Goal: Navigation & Orientation: Find specific page/section

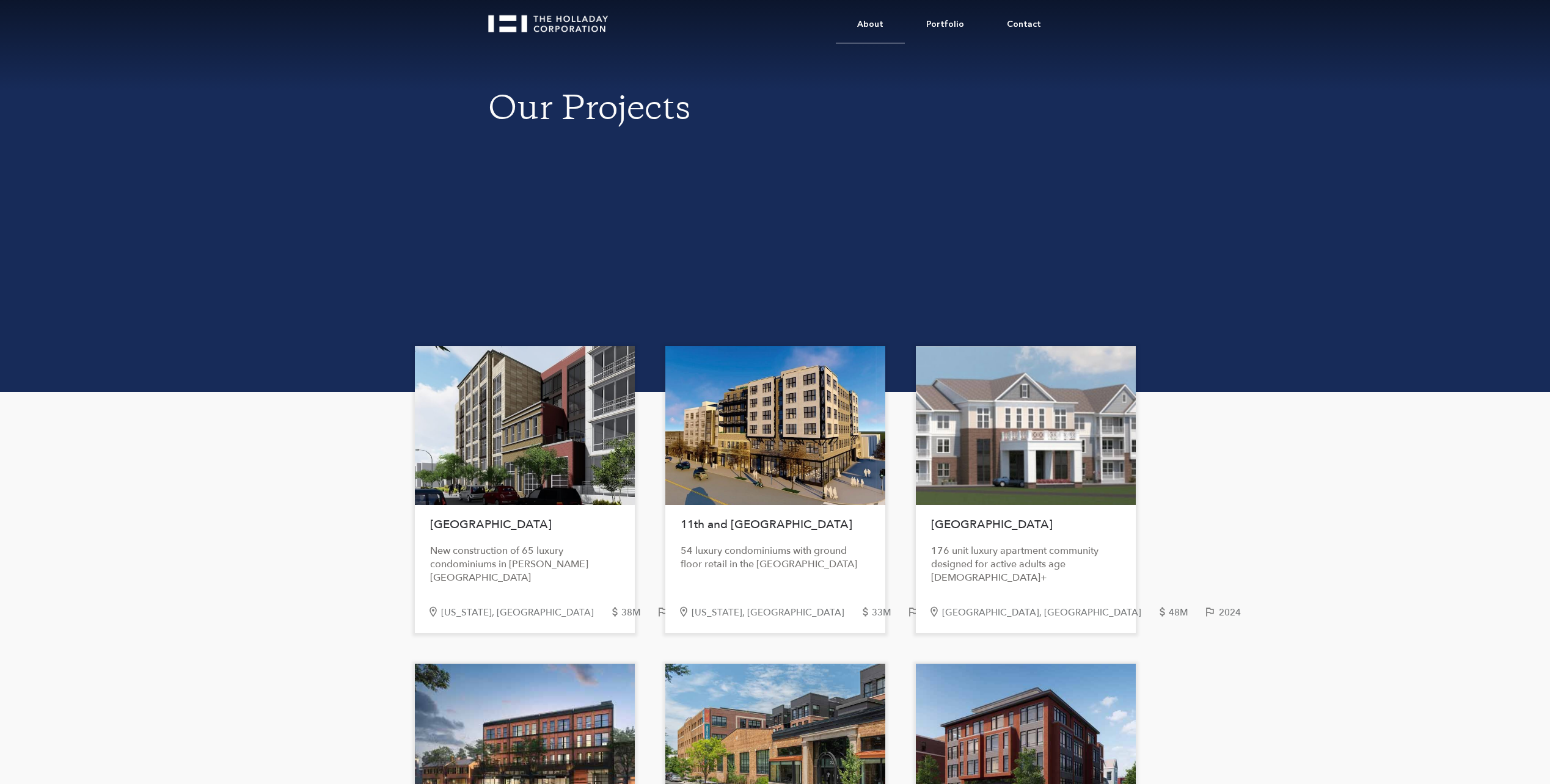
click at [881, 27] on link "About" at bounding box center [871, 25] width 69 height 38
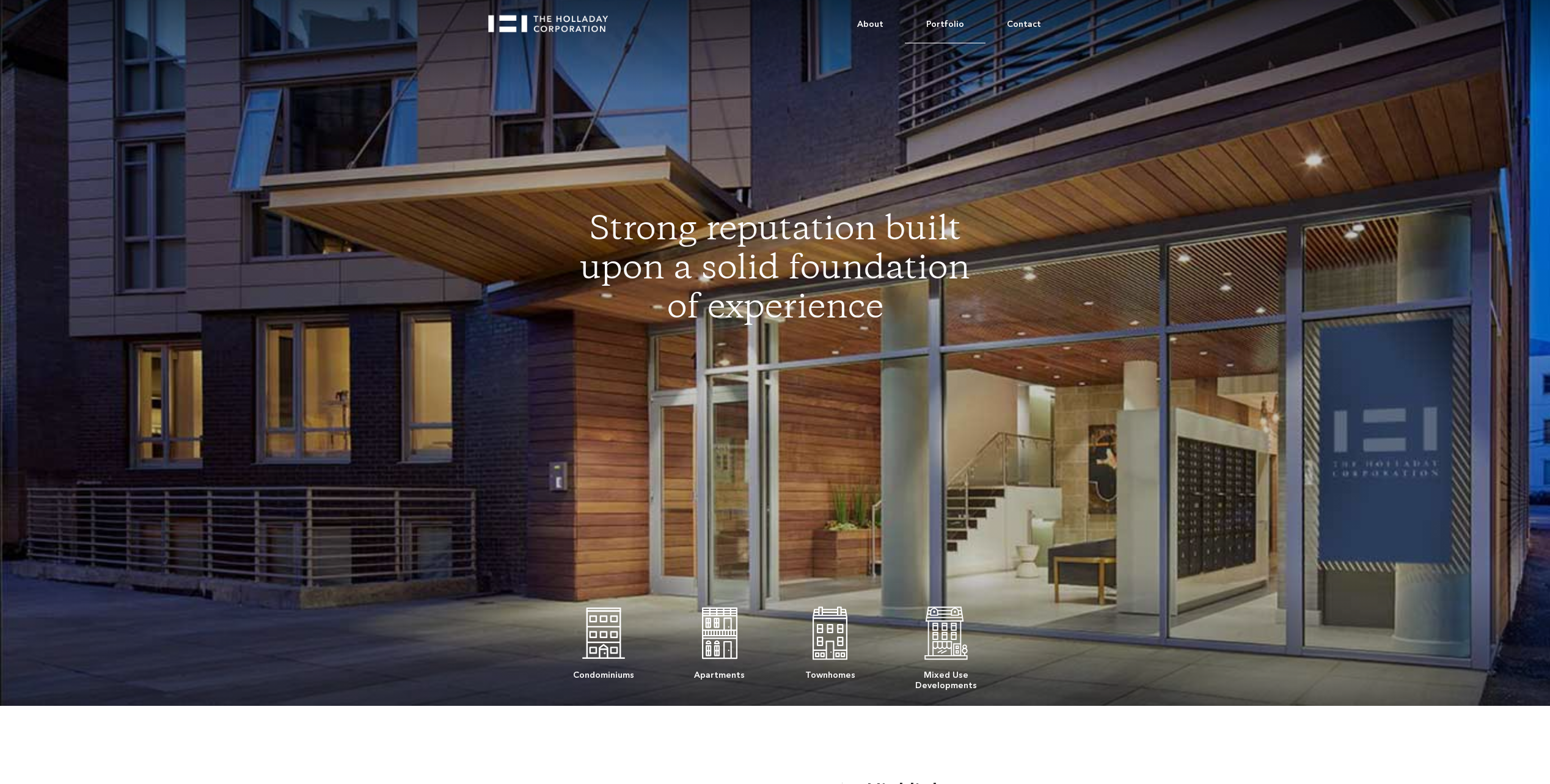
click at [943, 29] on link "Portfolio" at bounding box center [945, 25] width 81 height 38
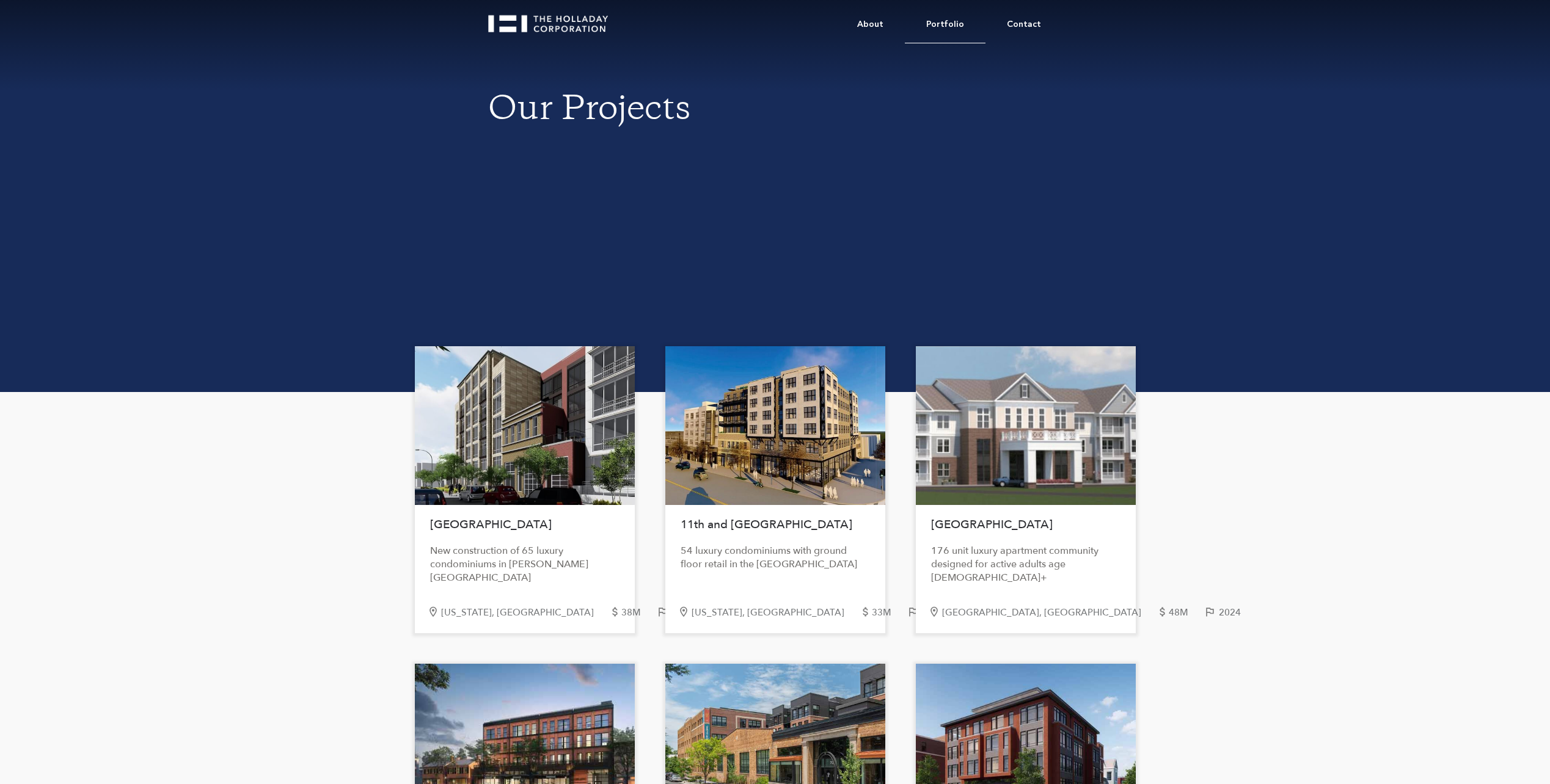
click at [940, 26] on link "Portfolio" at bounding box center [945, 25] width 81 height 38
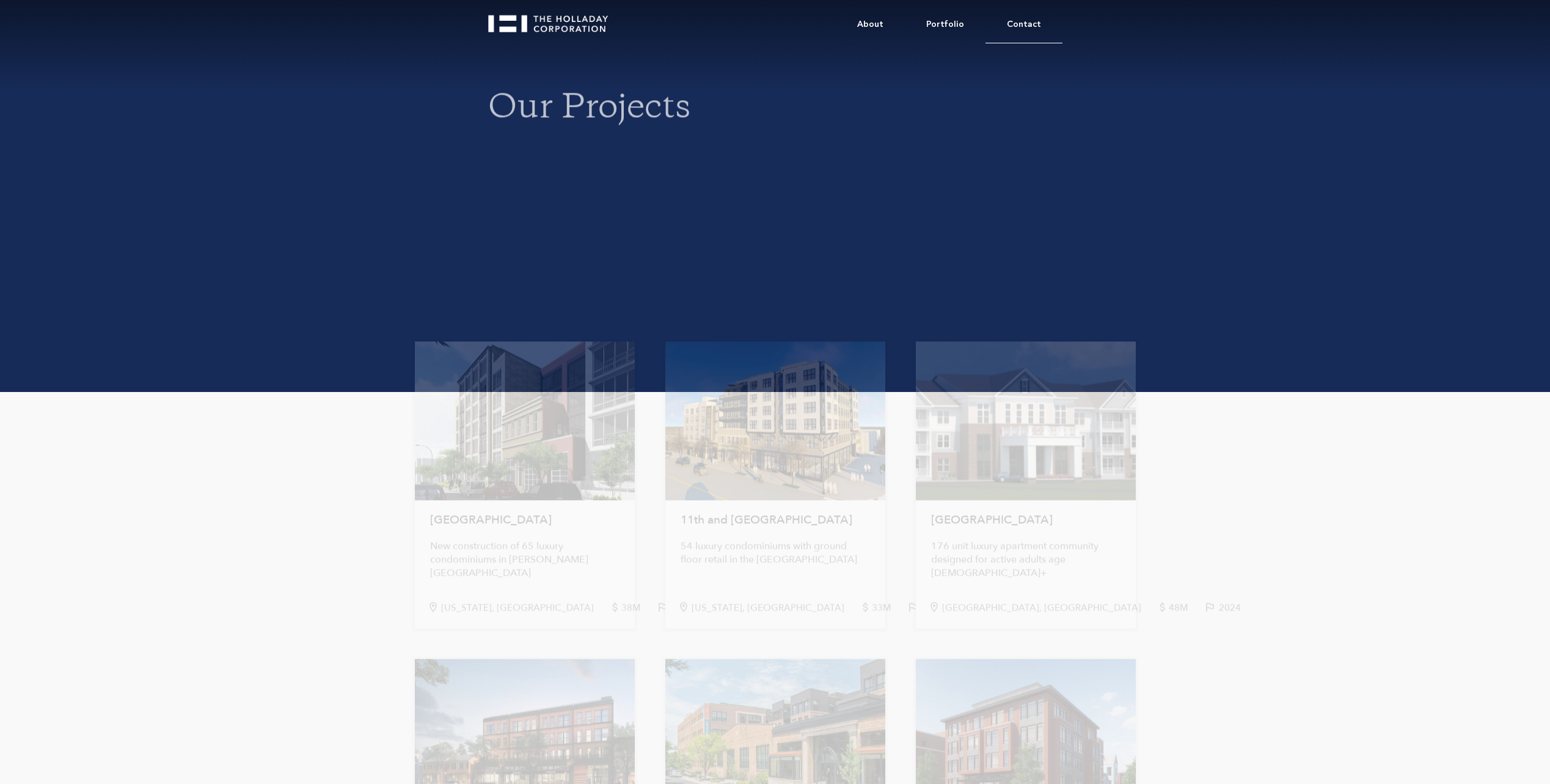
click at [1015, 21] on link "Contact" at bounding box center [1024, 25] width 77 height 38
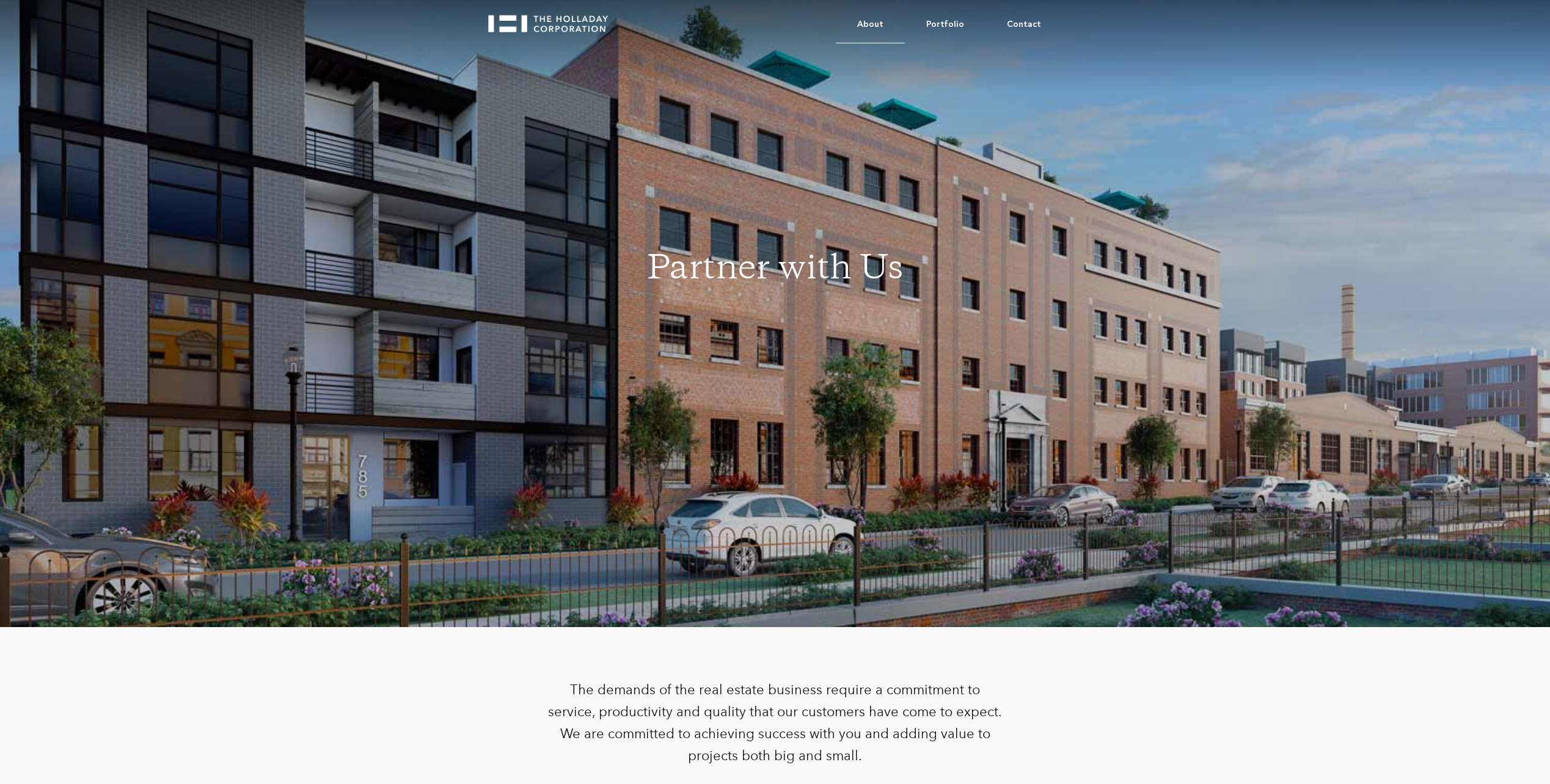
click at [878, 28] on link "About" at bounding box center [871, 25] width 69 height 38
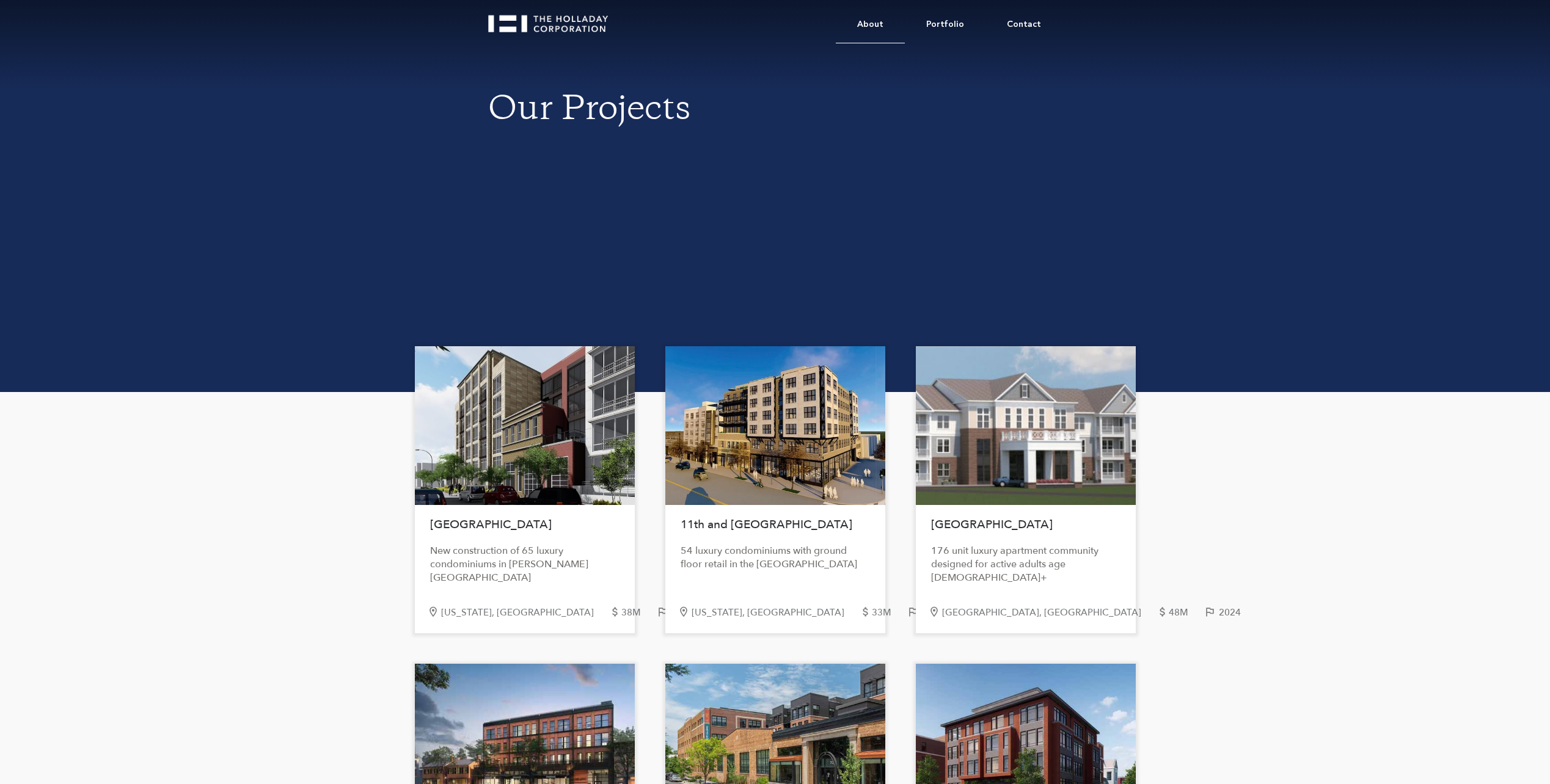
click at [885, 23] on link "About" at bounding box center [871, 25] width 69 height 38
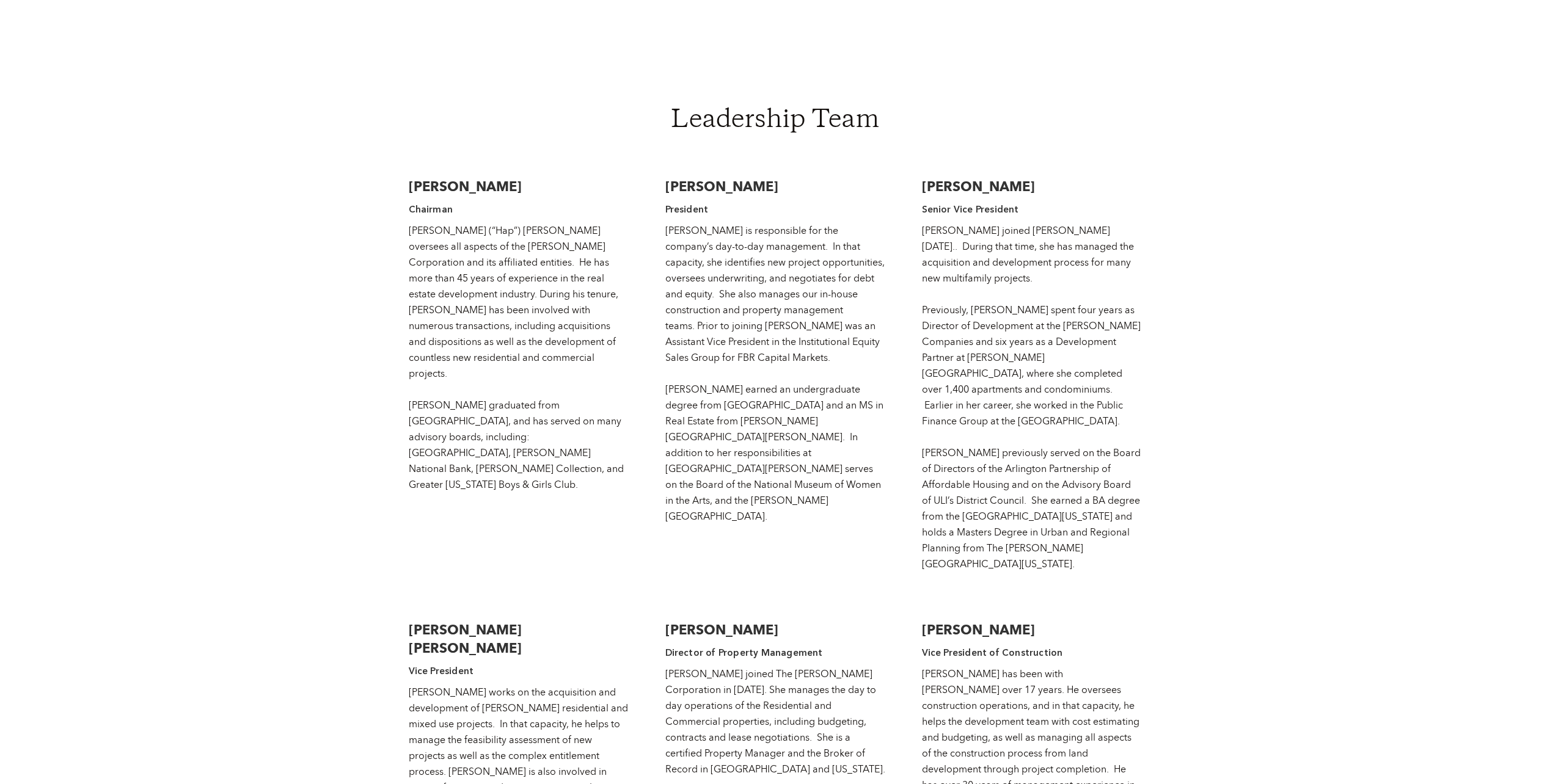
scroll to position [2504, 0]
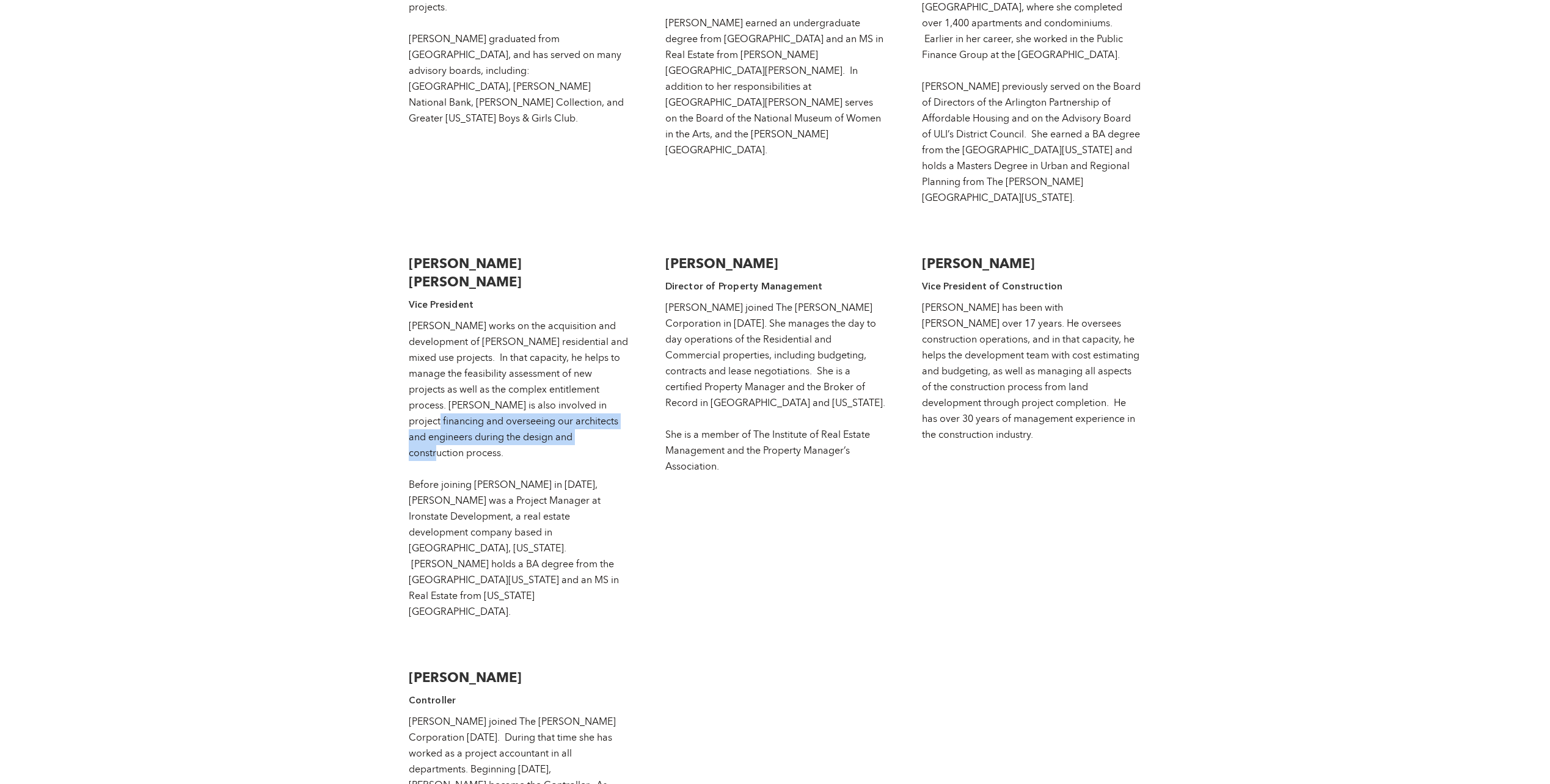
drag, startPoint x: 472, startPoint y: 322, endPoint x: 600, endPoint y: 362, distance: 134.1
click at [600, 362] on div "[PERSON_NAME] works on the acquisition and development of [PERSON_NAME] residen…" at bounding box center [518, 469] width 220 height 302
drag, startPoint x: 600, startPoint y: 362, endPoint x: 503, endPoint y: 359, distance: 97.0
click at [503, 359] on div "[PERSON_NAME] works on the acquisition and development of [PERSON_NAME] residen…" at bounding box center [518, 469] width 220 height 302
click at [508, 353] on div "[PERSON_NAME] works on the acquisition and development of [PERSON_NAME] residen…" at bounding box center [518, 469] width 220 height 302
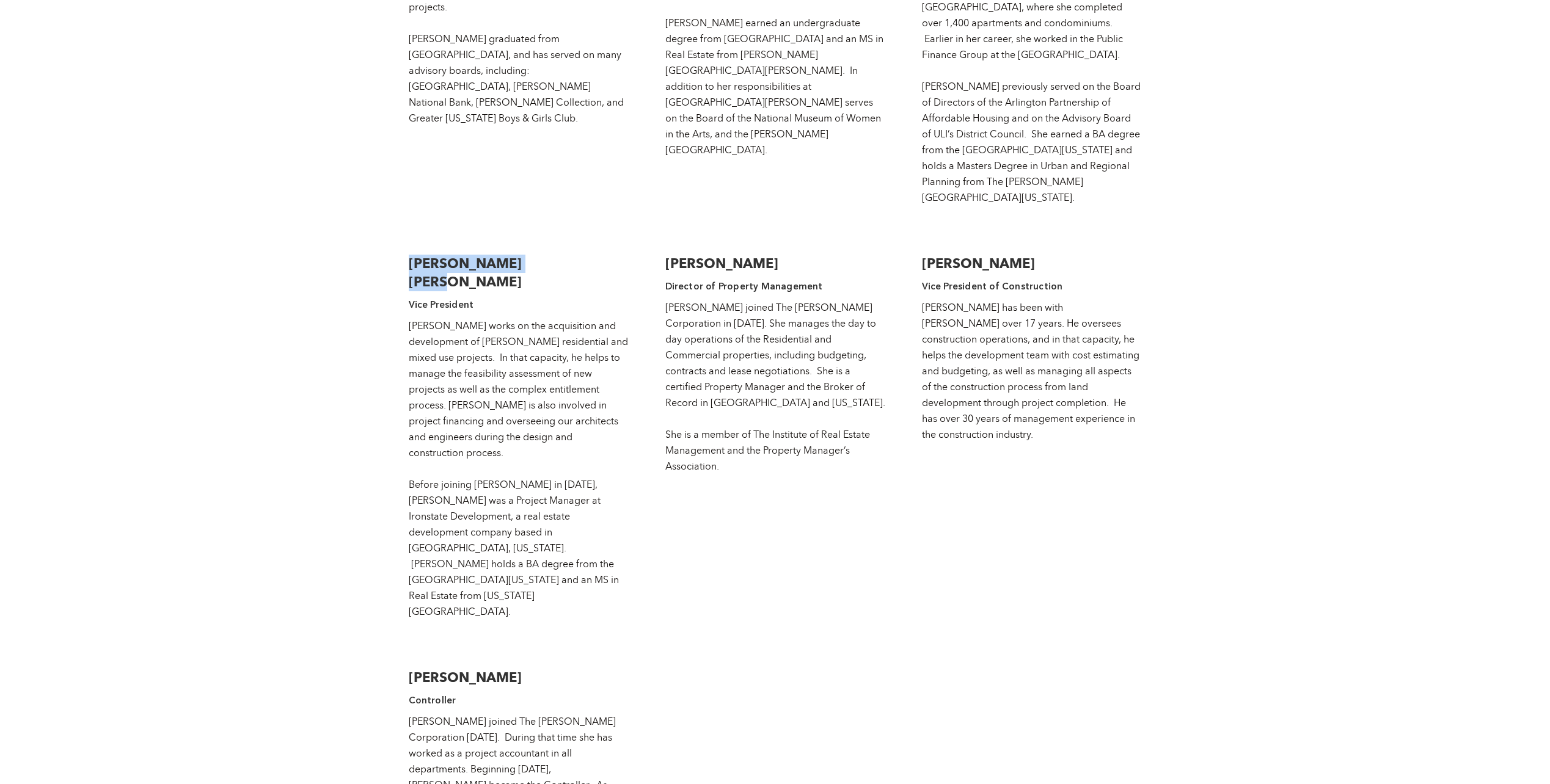
drag, startPoint x: 407, startPoint y: 181, endPoint x: 552, endPoint y: 191, distance: 145.3
copy h3 "[PERSON_NAME] [PERSON_NAME]"
drag, startPoint x: 1127, startPoint y: 352, endPoint x: 1126, endPoint y: 343, distance: 9.1
click at [1126, 343] on div "[PERSON_NAME] has been with [PERSON_NAME] over 17 years. He oversees constructi…" at bounding box center [1032, 371] width 220 height 143
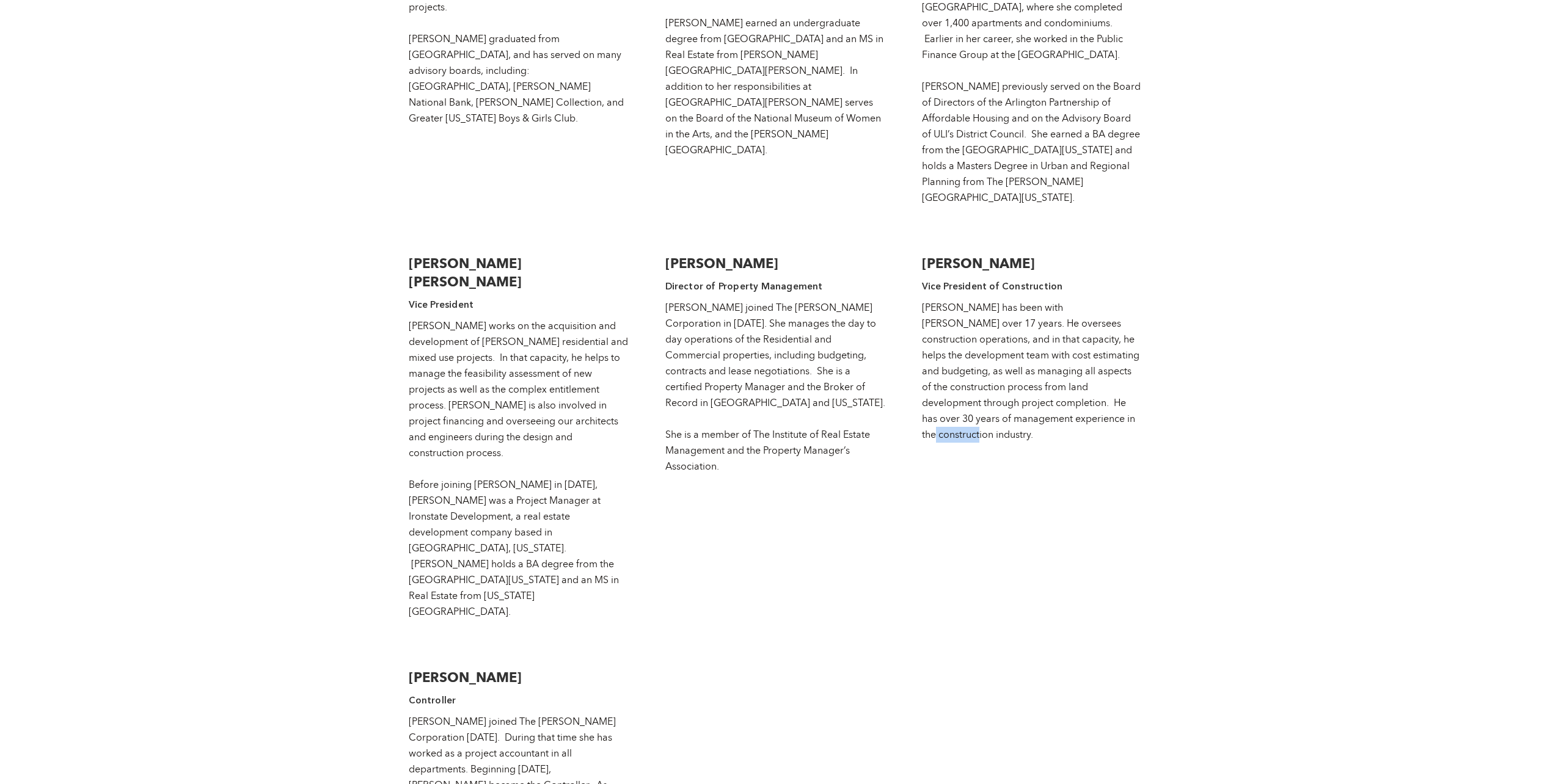
scroll to position [2138, 0]
